Goal: Information Seeking & Learning: Learn about a topic

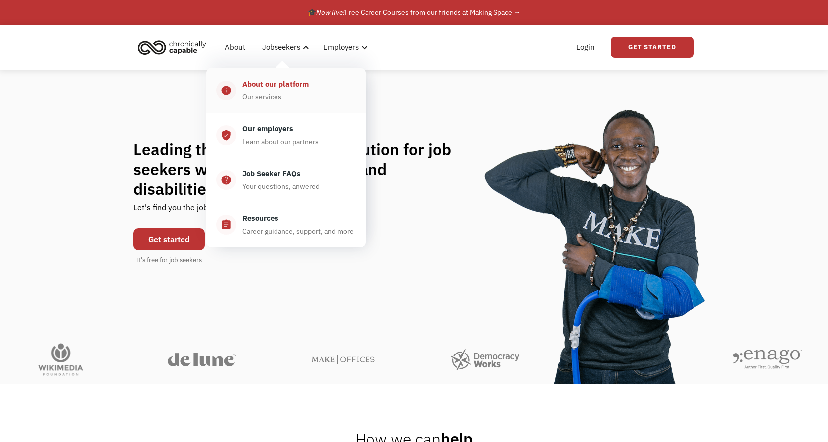
click at [285, 98] on div "About our platform Our services" at bounding box center [295, 90] width 119 height 25
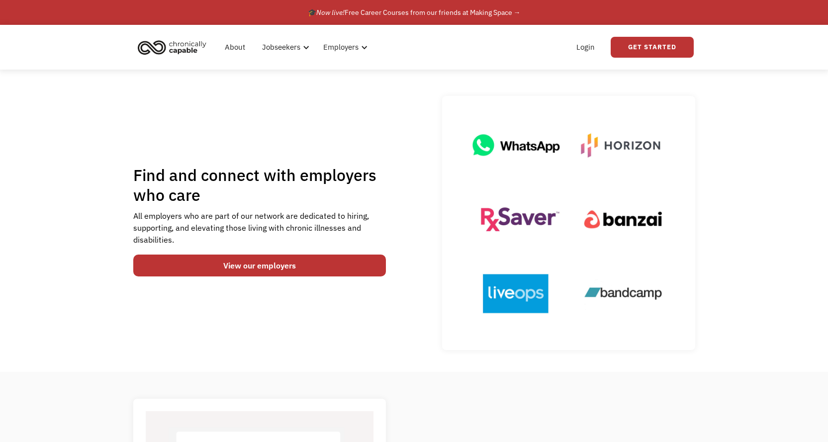
click at [242, 277] on div "Find and connect with employers who care All employers who are part of our netw…" at bounding box center [259, 223] width 253 height 116
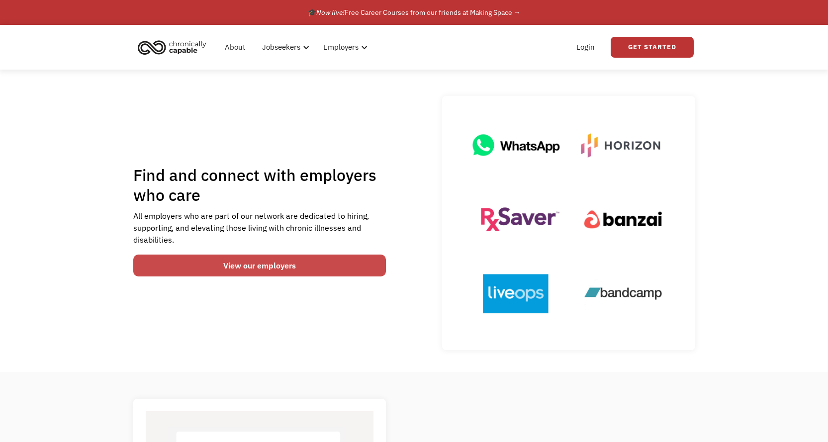
click at [243, 265] on link "View our employers" at bounding box center [259, 266] width 253 height 22
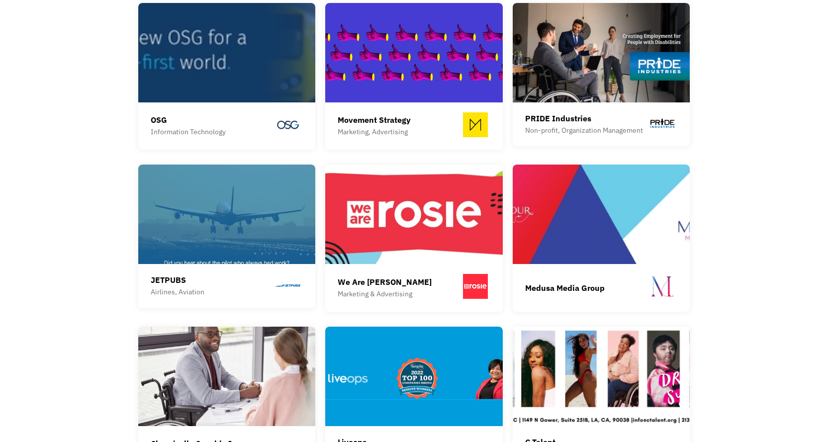
scroll to position [945, 0]
